Goal: Transaction & Acquisition: Purchase product/service

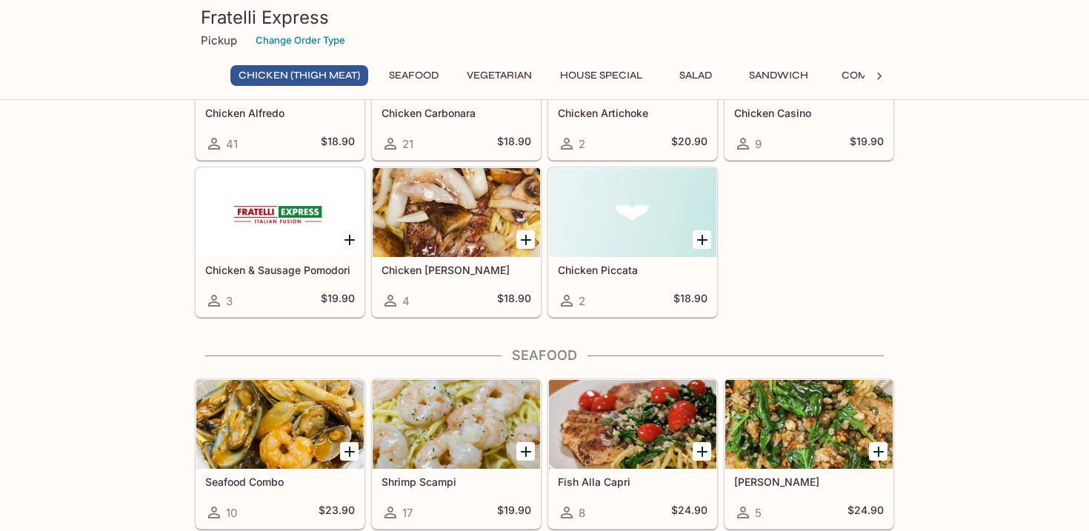
scroll to position [460, 0]
click at [421, 230] on div at bounding box center [456, 212] width 167 height 89
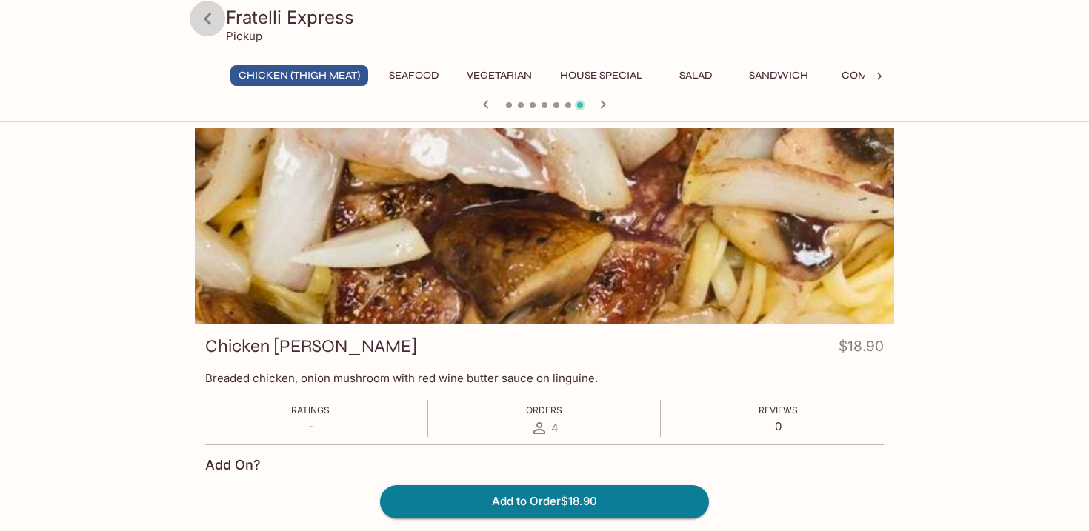
click at [213, 15] on icon at bounding box center [208, 19] width 26 height 26
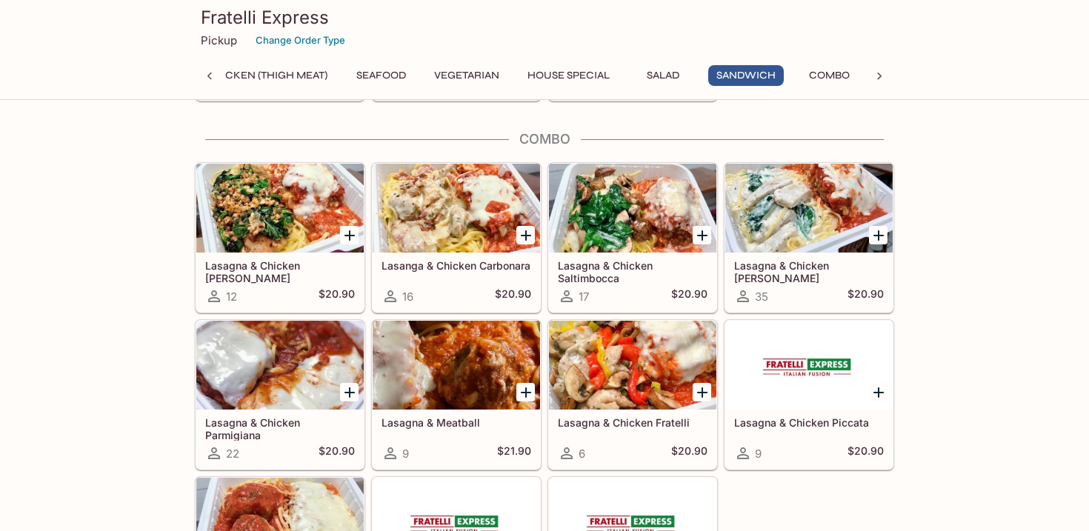
scroll to position [2361, 0]
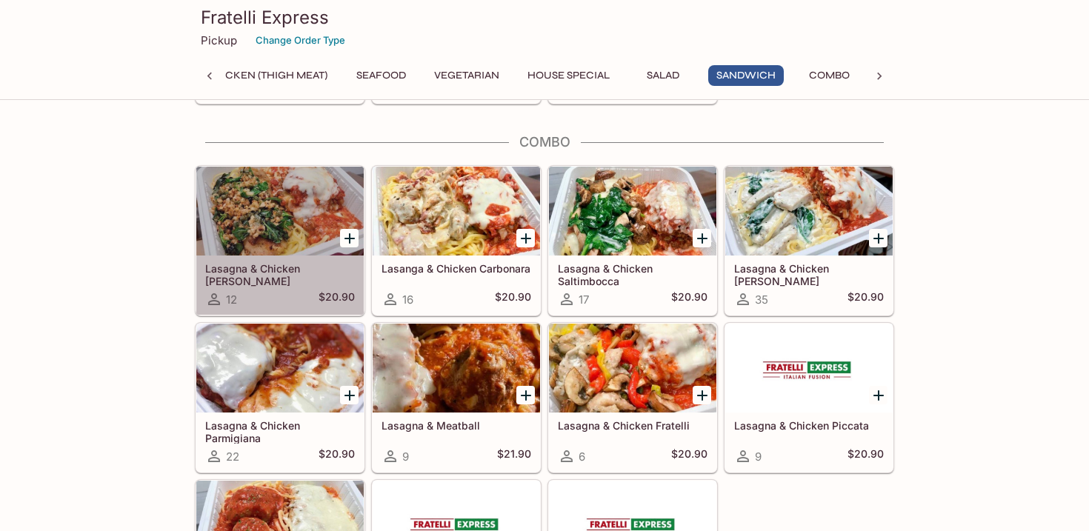
click at [294, 212] on div at bounding box center [279, 211] width 167 height 89
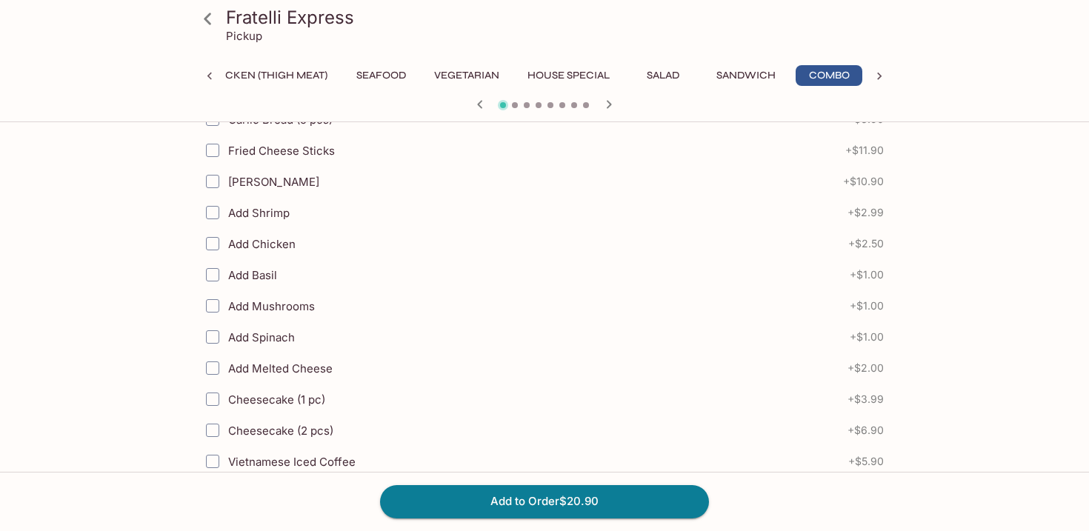
scroll to position [357, 0]
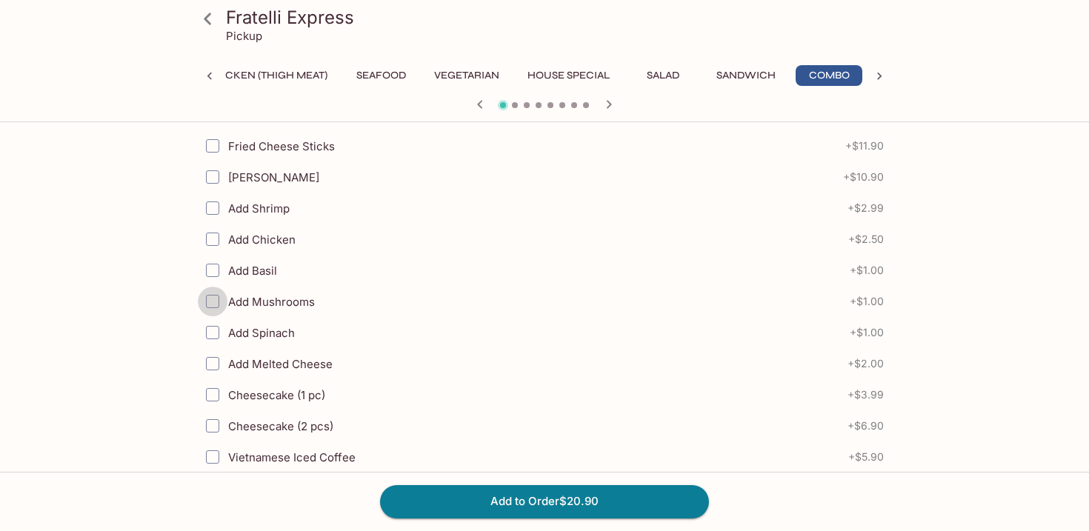
click at [211, 300] on input "Add Mushrooms" at bounding box center [213, 302] width 30 height 30
checkbox input "true"
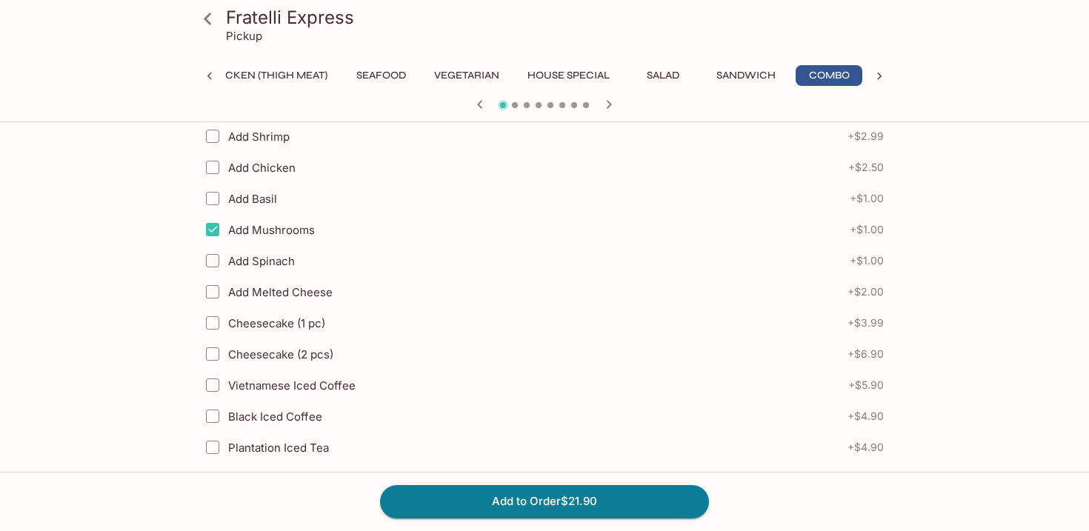
scroll to position [438, 0]
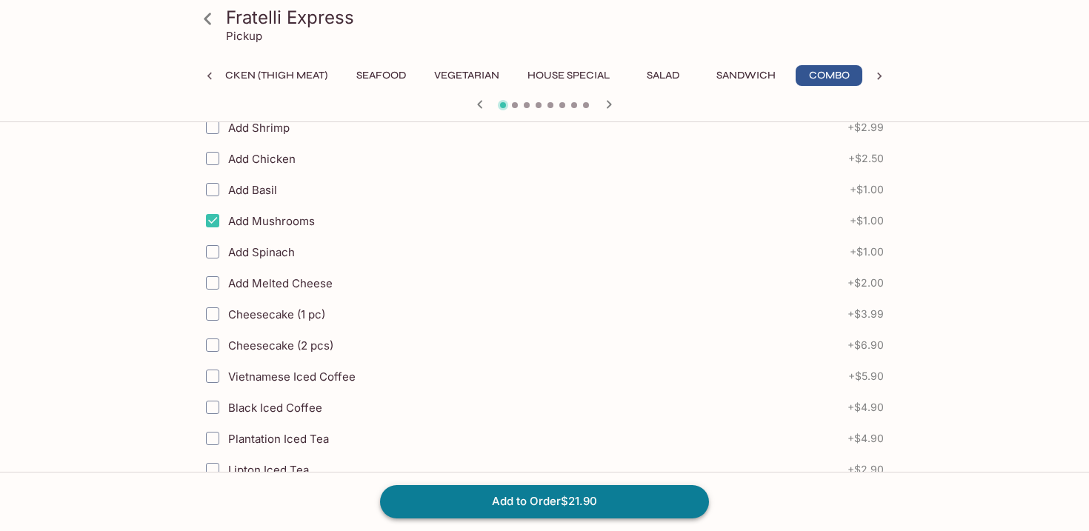
click at [485, 510] on button "Add to Order $21.90" at bounding box center [544, 501] width 329 height 33
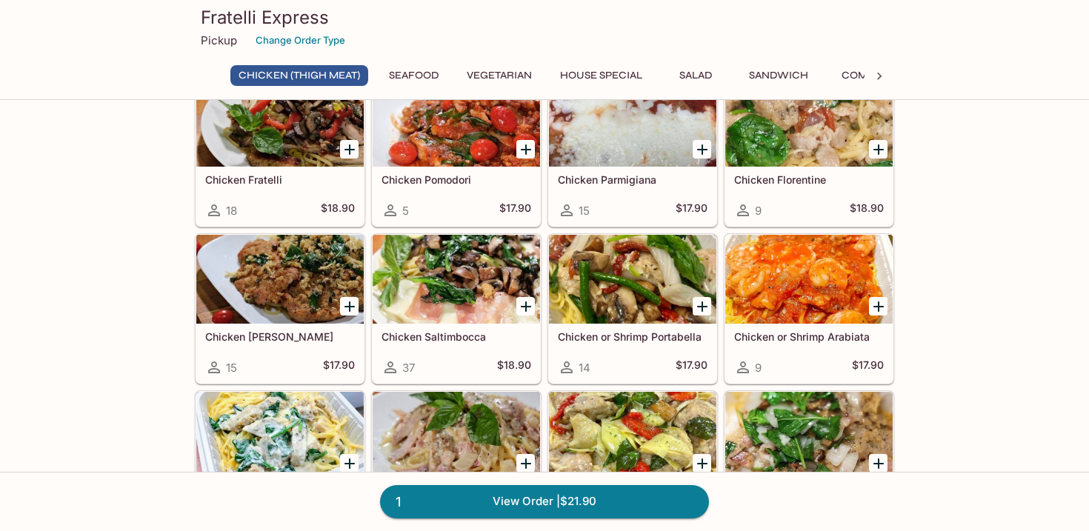
scroll to position [104, 0]
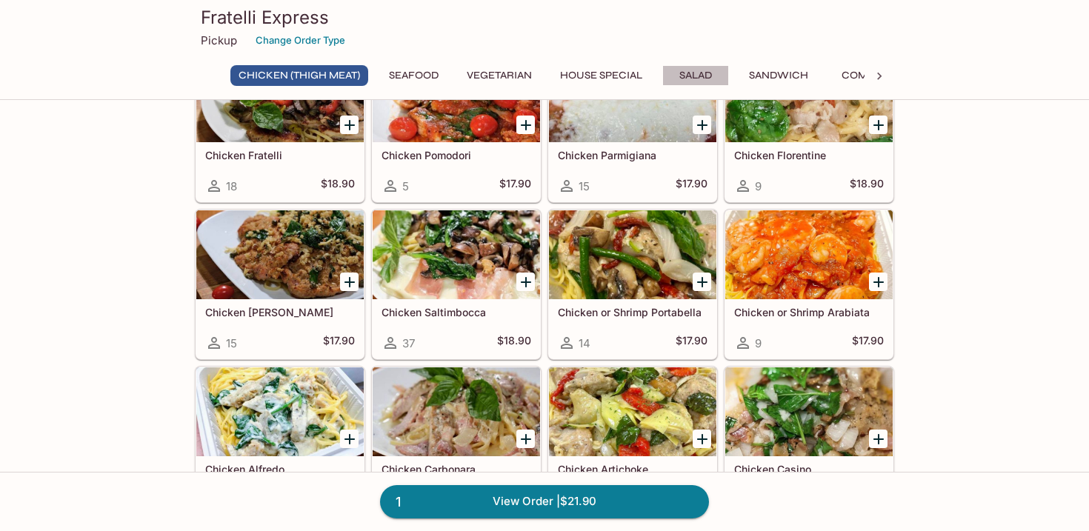
click at [699, 82] on button "Salad" at bounding box center [695, 75] width 67 height 21
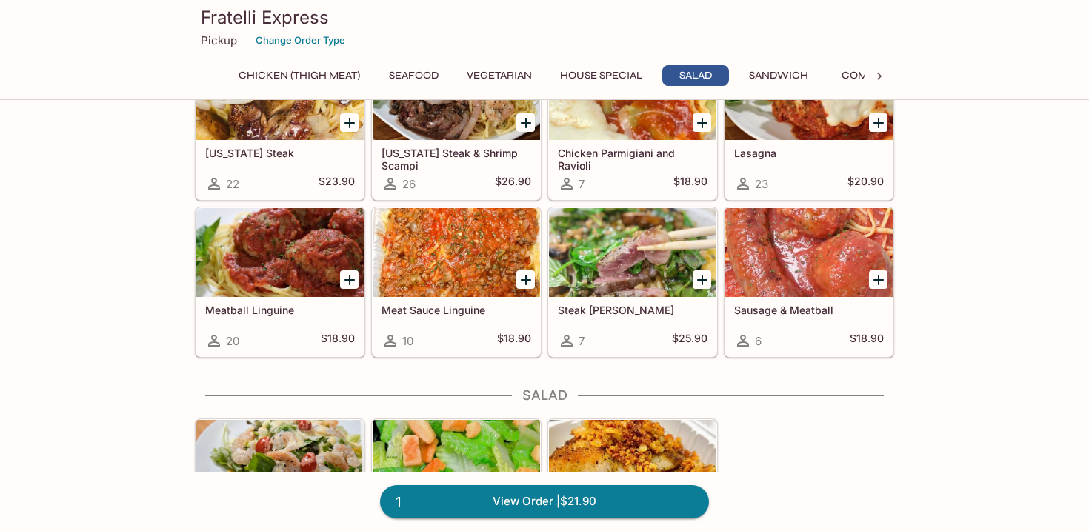
scroll to position [1946, 0]
